Goal: Navigation & Orientation: Find specific page/section

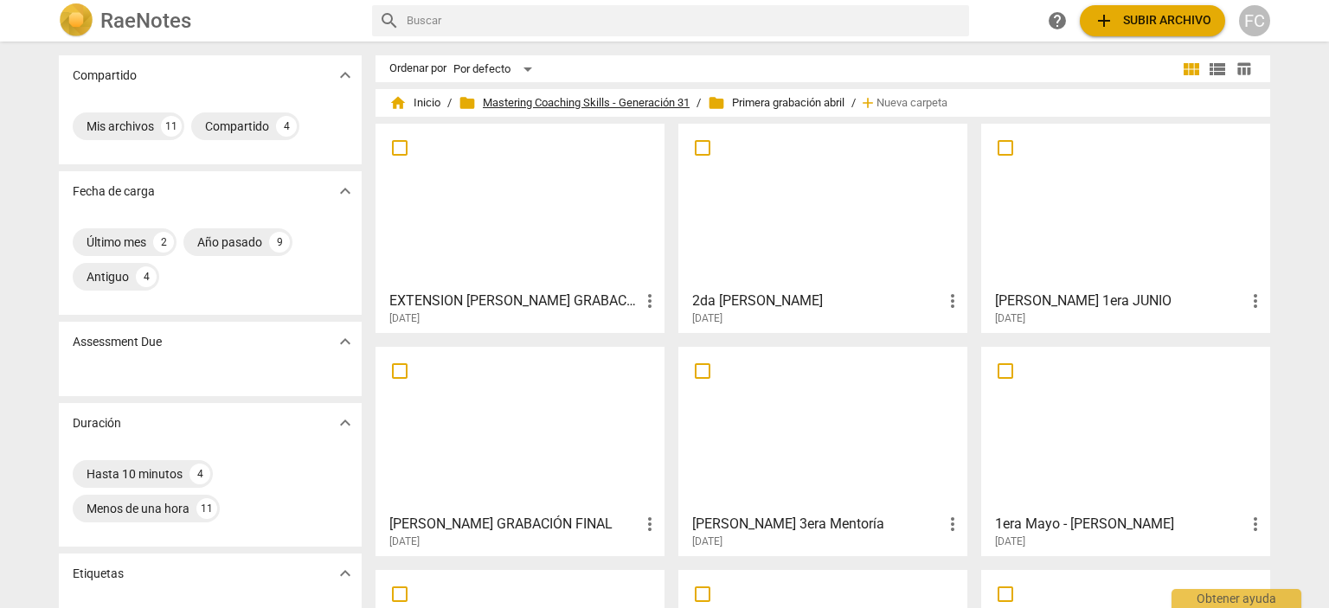
click at [568, 97] on span "folder Mastering Coaching Skills - Generación 31" at bounding box center [574, 102] width 231 height 17
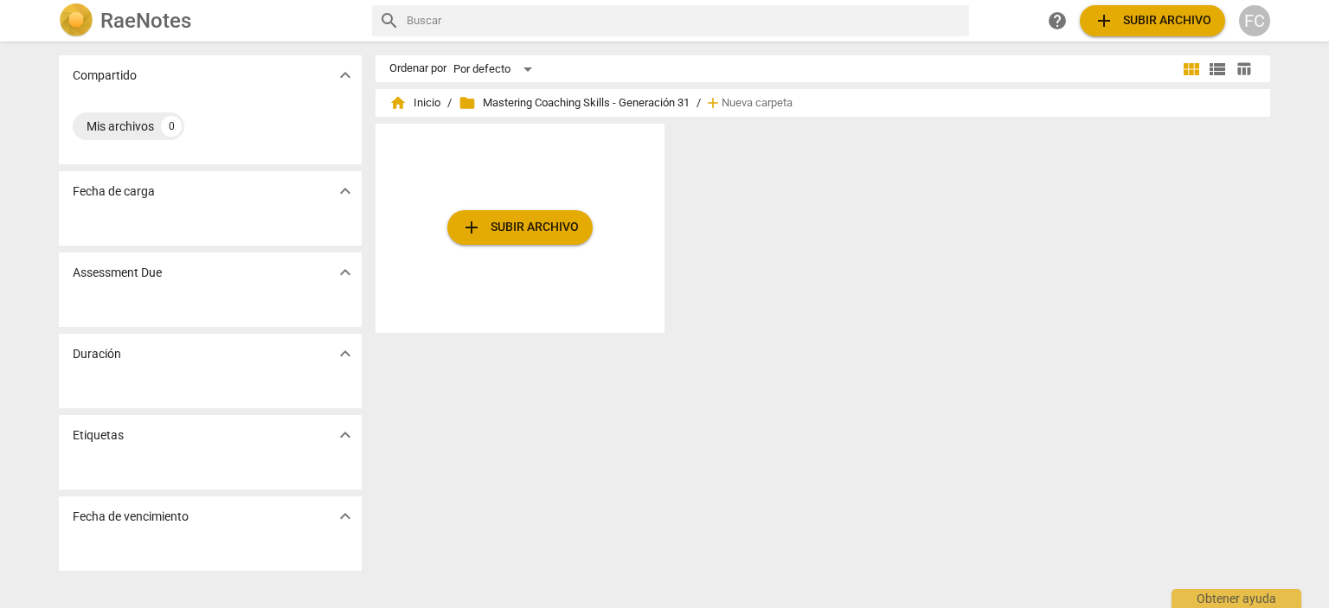
click at [514, 94] on span "folder Mastering Coaching Skills - Generación 31" at bounding box center [574, 102] width 231 height 17
click at [415, 96] on span "home Inicio" at bounding box center [414, 102] width 51 height 17
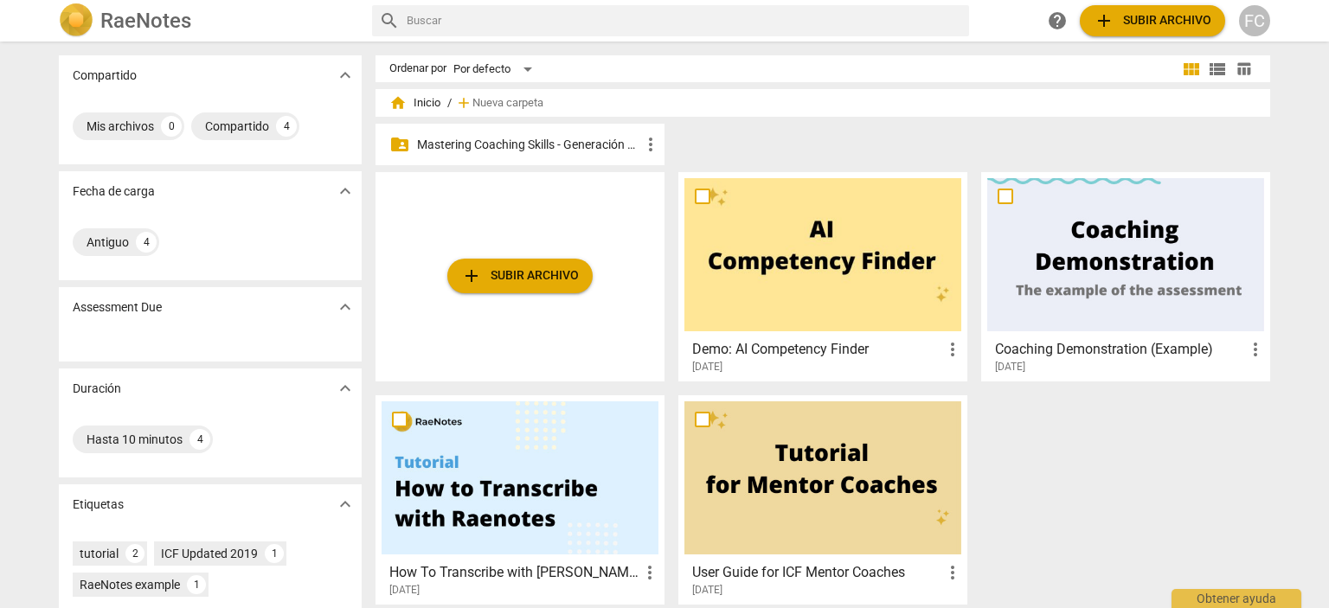
click at [526, 138] on p "Mastering Coaching Skills - Generación 31" at bounding box center [528, 145] width 223 height 18
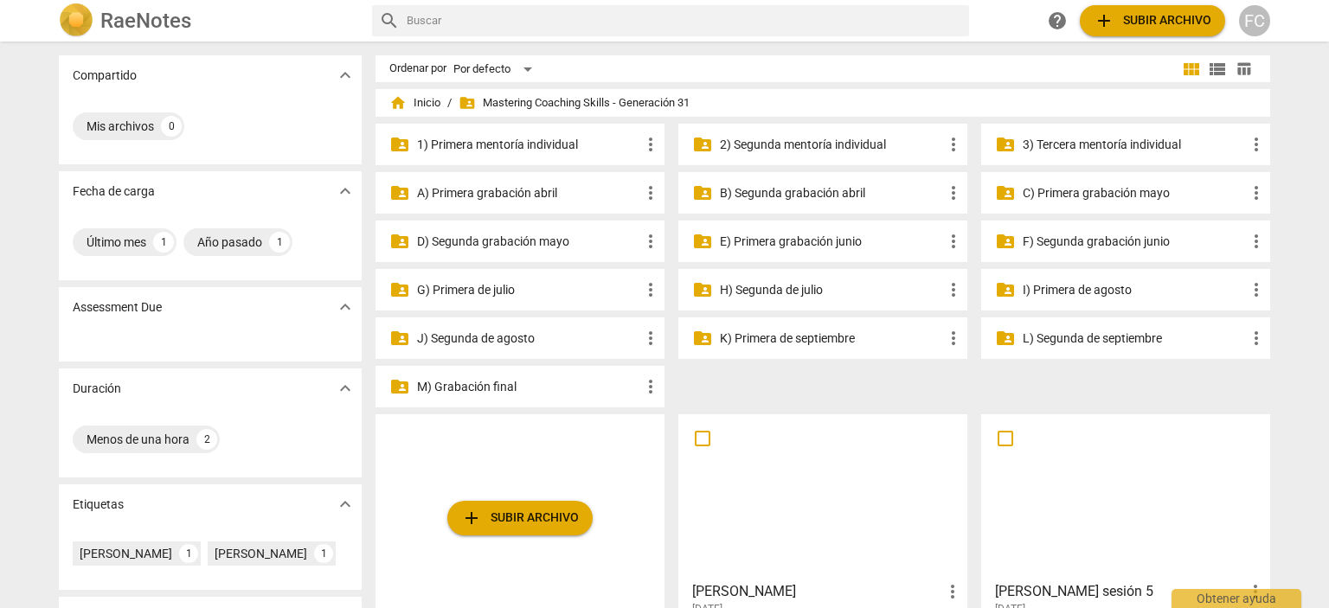
click at [503, 394] on p "M) Grabación final" at bounding box center [528, 387] width 223 height 18
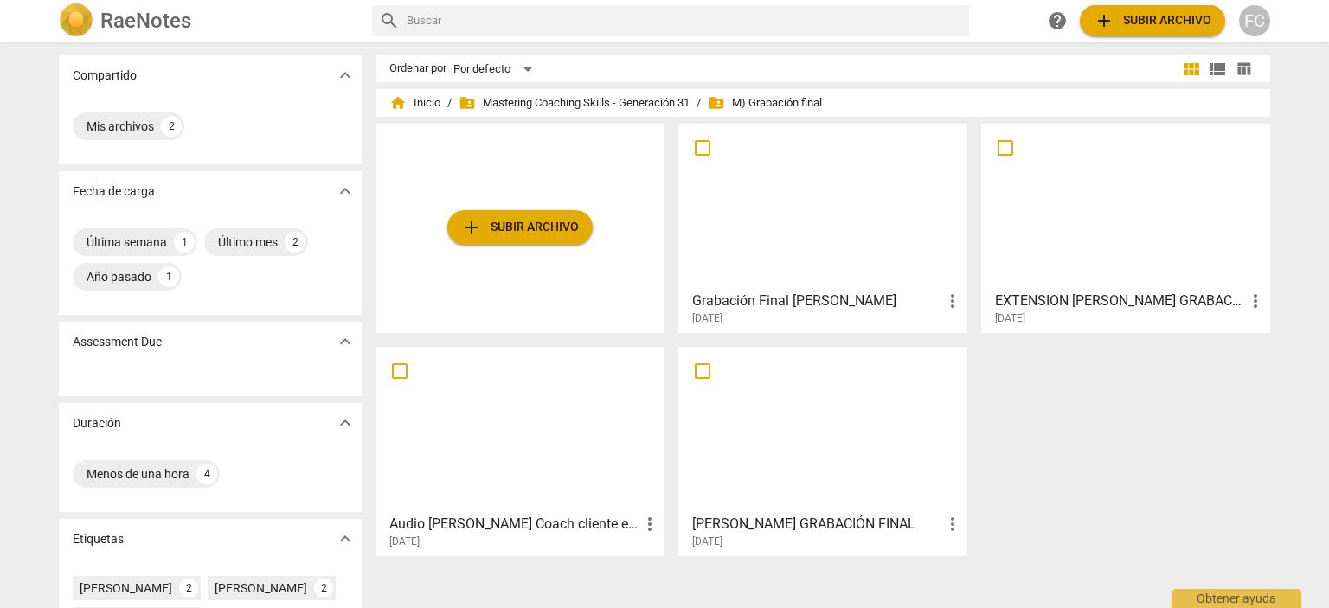
click at [839, 231] on div at bounding box center [823, 206] width 277 height 153
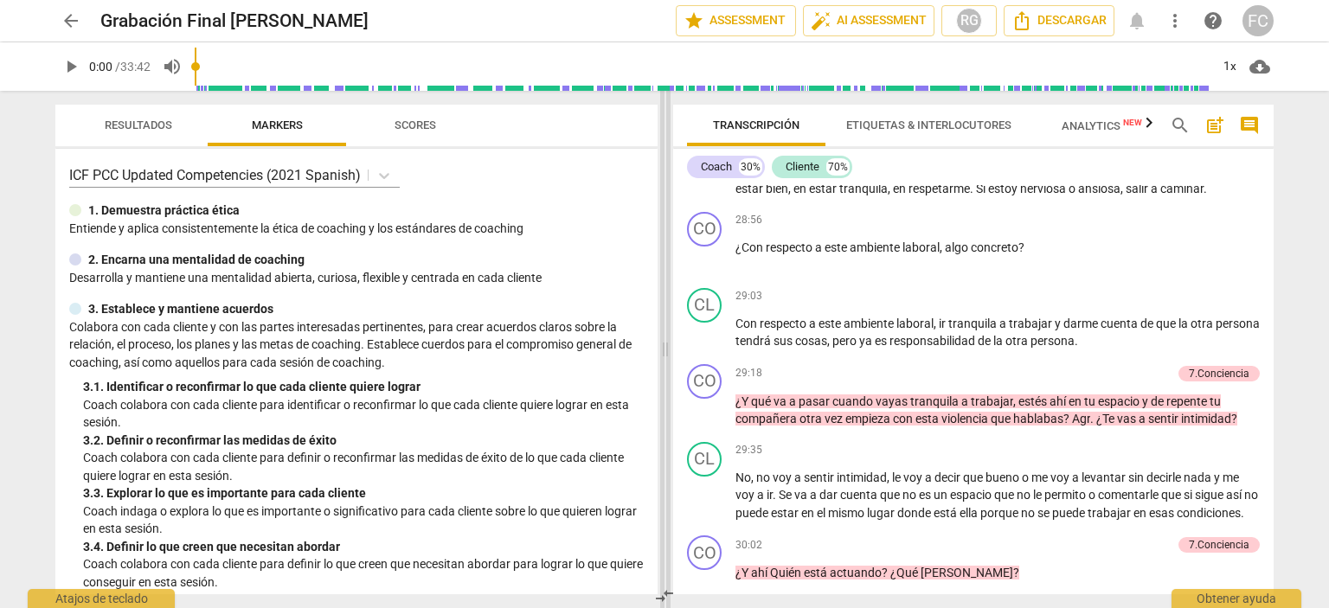
scroll to position [7179, 0]
